Goal: Task Accomplishment & Management: Manage account settings

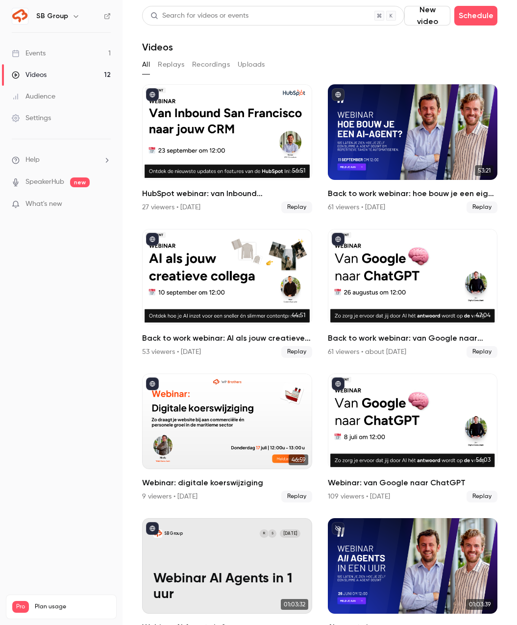
click at [96, 54] on link "Events 1" at bounding box center [61, 54] width 123 height 22
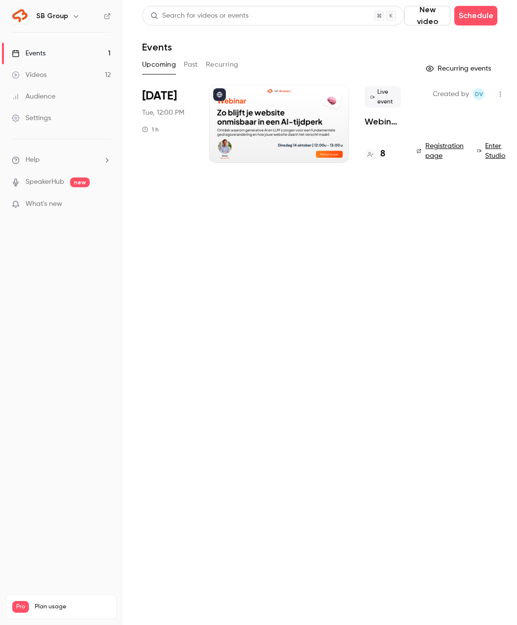
click at [195, 130] on li "[DATE] Tue, 12:00 PM 1 h Live event Webinar: zo blijft je website onmisbaar in …" at bounding box center [320, 129] width 356 height 90
click at [173, 99] on span "[DATE]" at bounding box center [159, 96] width 35 height 16
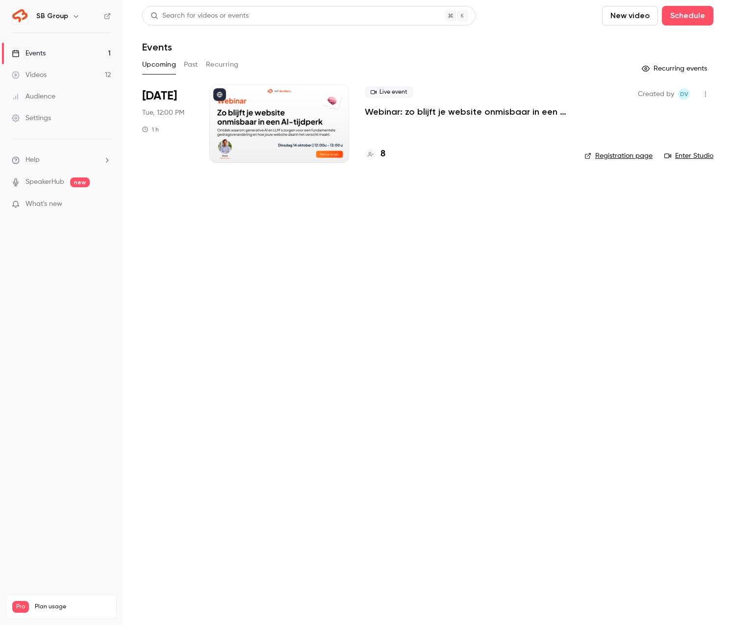
click at [517, 113] on p "Webinar: zo blijft je website onmisbaar in een AI-tijdperk" at bounding box center [467, 112] width 204 height 12
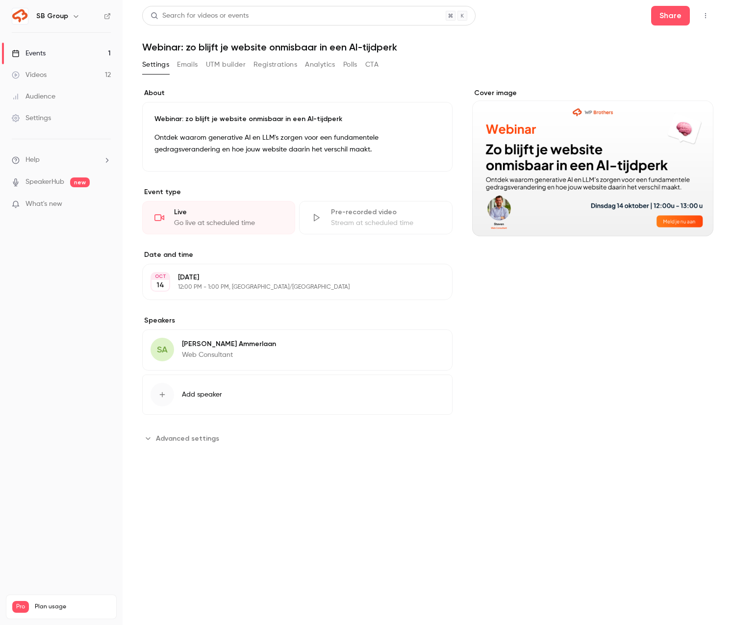
click at [259, 64] on button "Registrations" at bounding box center [276, 65] width 44 height 16
